Goal: Information Seeking & Learning: Learn about a topic

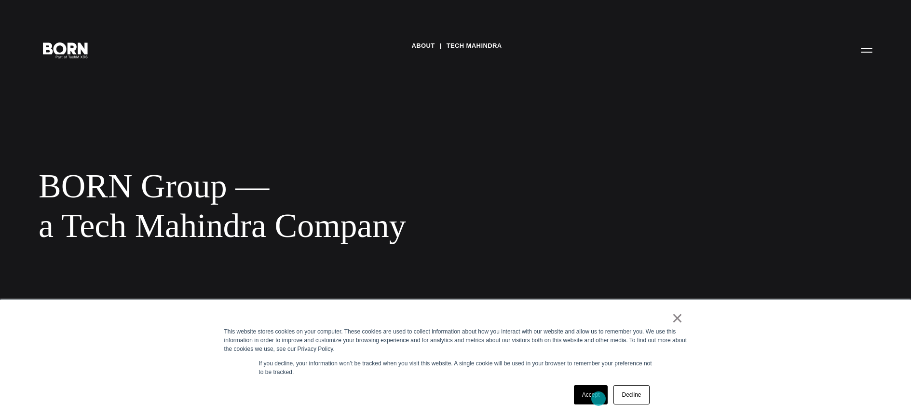
click at [598, 398] on link "Accept" at bounding box center [591, 394] width 34 height 19
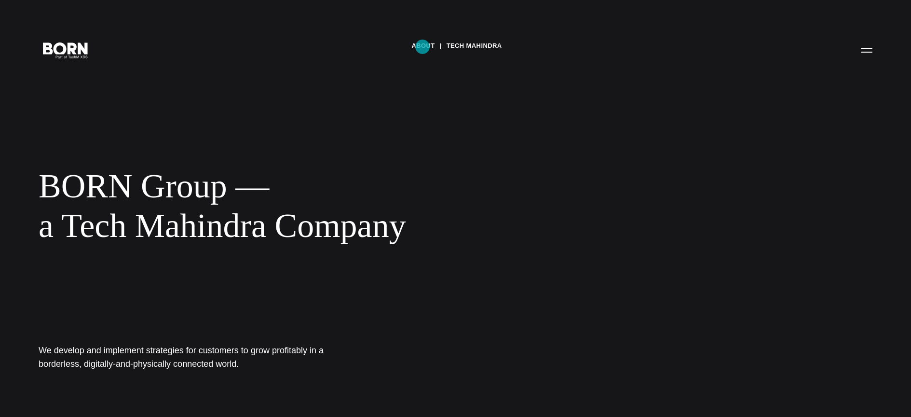
click at [422, 47] on link "About" at bounding box center [422, 46] width 23 height 14
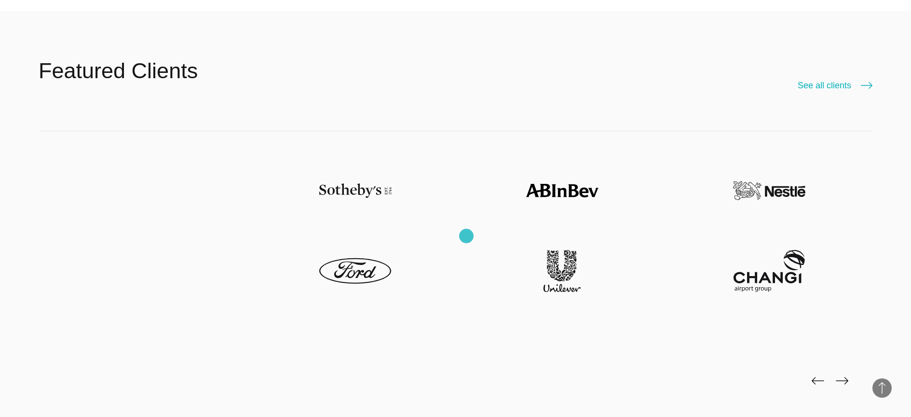
scroll to position [2411, 0]
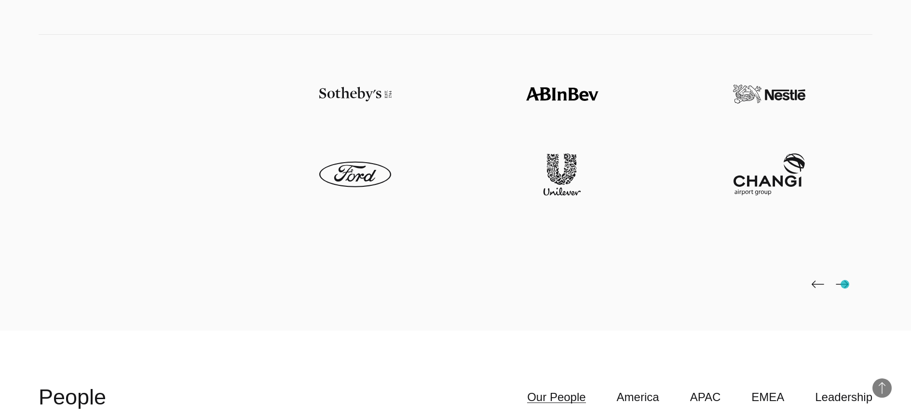
click at [845, 284] on img at bounding box center [842, 284] width 13 height 8
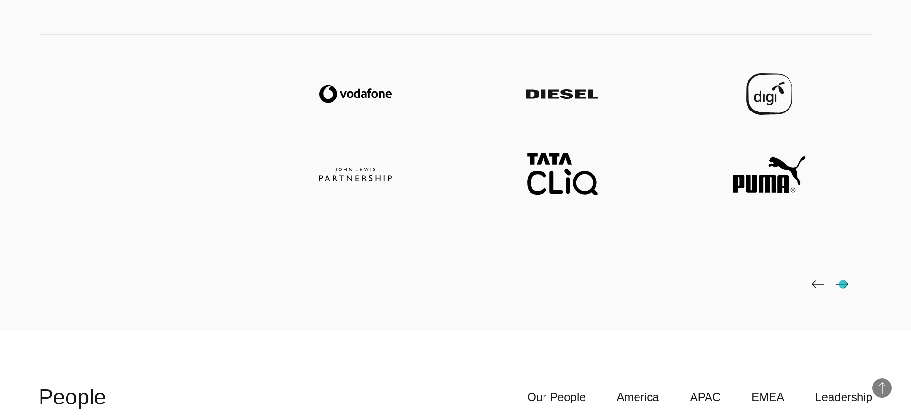
click at [843, 284] on img at bounding box center [842, 284] width 13 height 8
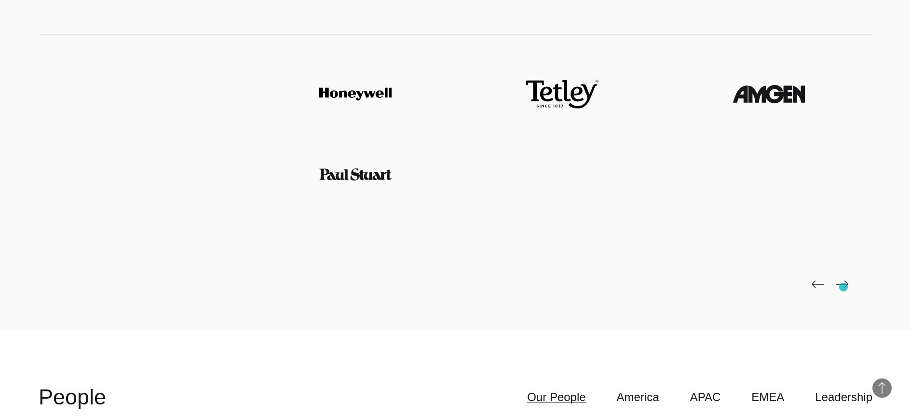
click at [843, 287] on img at bounding box center [842, 284] width 13 height 8
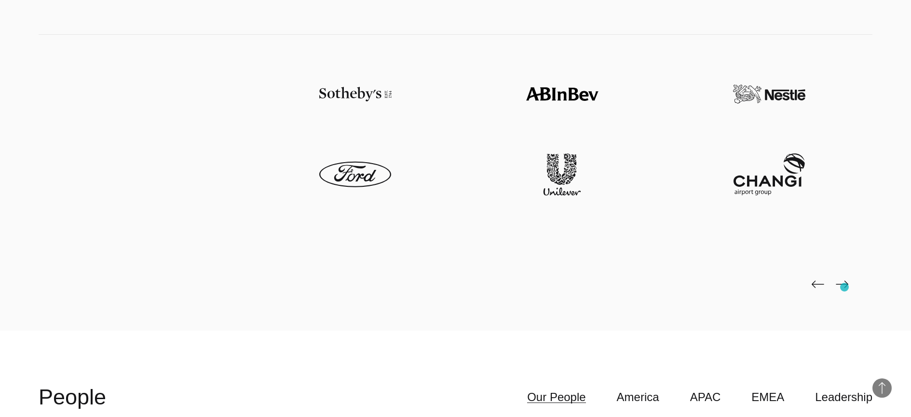
click at [844, 287] on img at bounding box center [842, 284] width 13 height 8
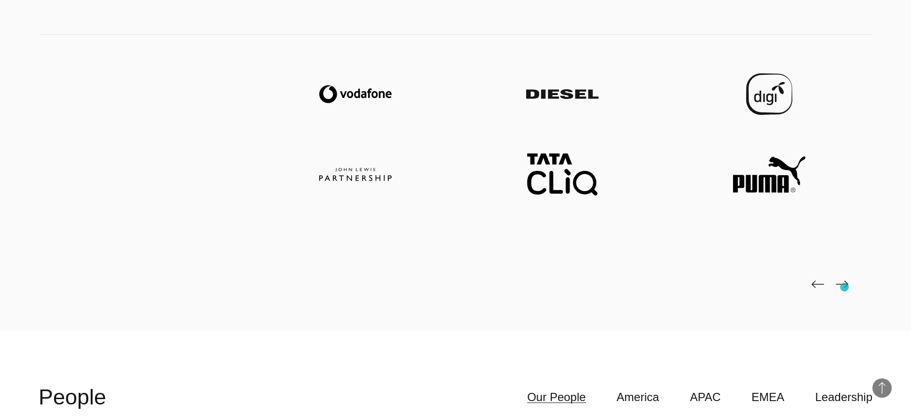
click at [844, 286] on img at bounding box center [842, 284] width 13 height 8
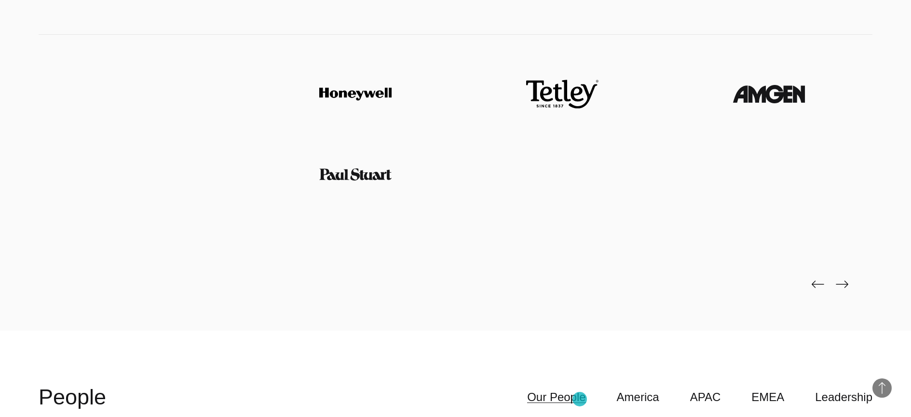
click at [580, 399] on link "Our People" at bounding box center [556, 397] width 58 height 18
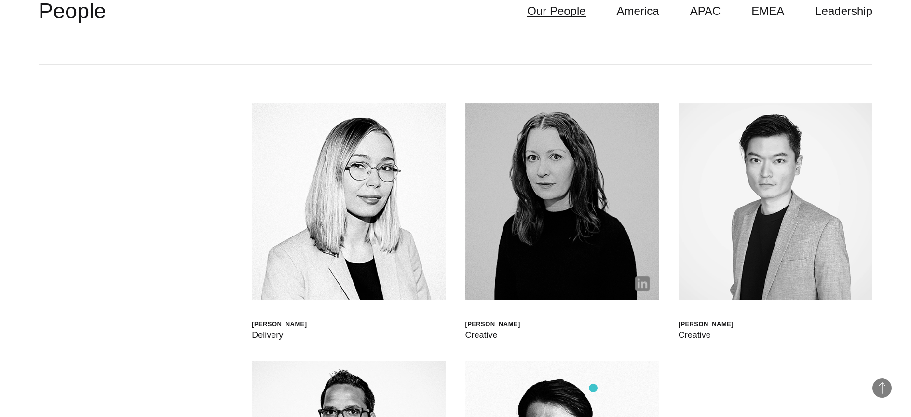
scroll to position [2845, 0]
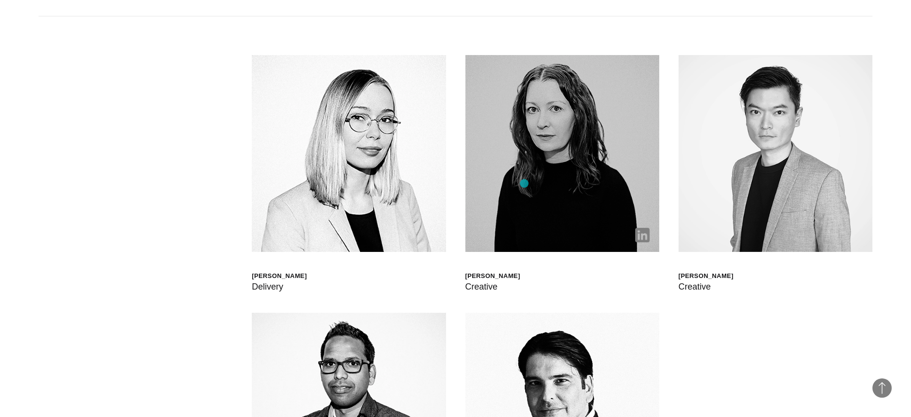
click at [524, 183] on img at bounding box center [562, 153] width 194 height 197
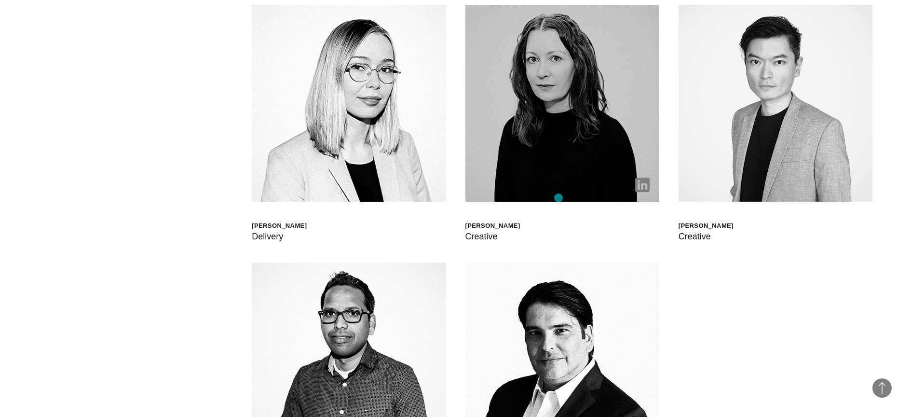
scroll to position [2941, 0]
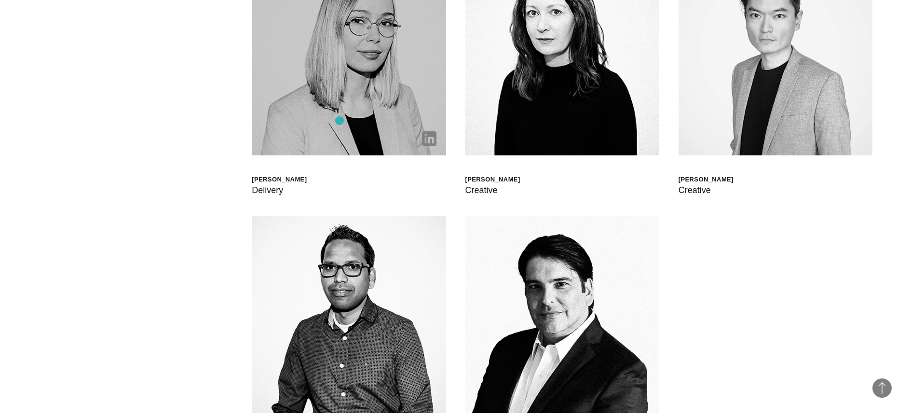
click at [339, 121] on img at bounding box center [349, 57] width 194 height 197
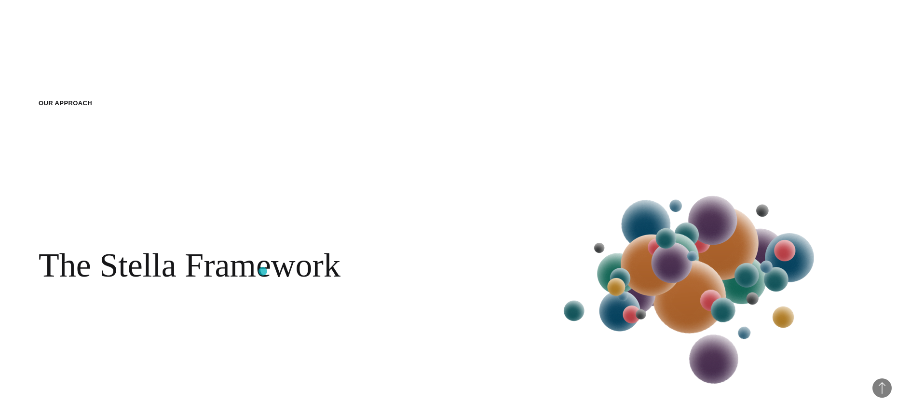
scroll to position [1028, 0]
